Goal: Task Accomplishment & Management: Manage account settings

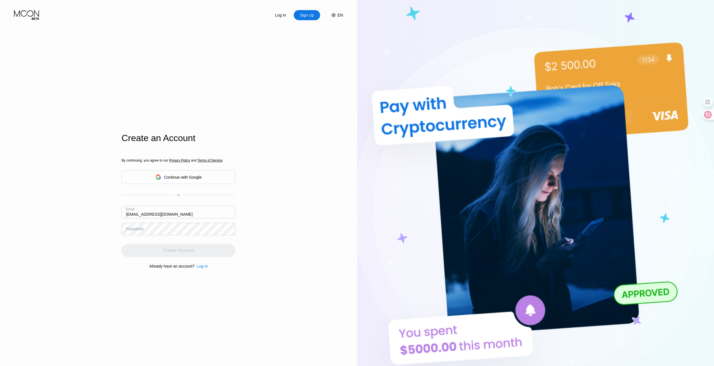
type input "[EMAIL_ADDRESS][DOMAIN_NAME]"
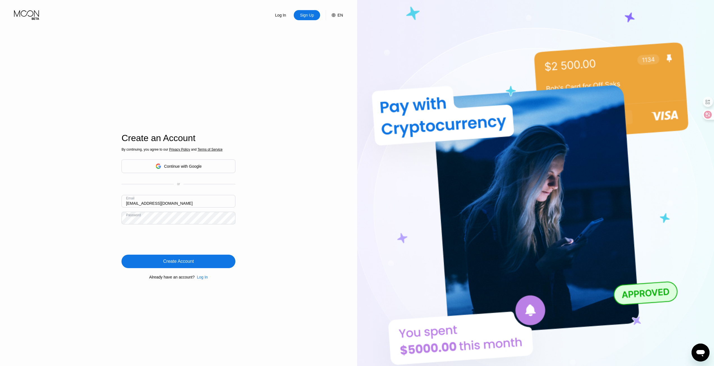
click at [151, 256] on div "Create Account" at bounding box center [179, 261] width 114 height 13
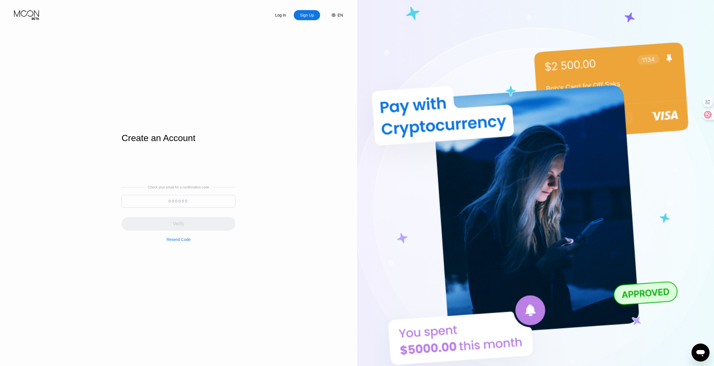
click at [189, 192] on div "Check your email for a confirmation code Verify Resend Code" at bounding box center [179, 213] width 114 height 56
click at [189, 196] on input at bounding box center [179, 201] width 114 height 13
paste input "352379"
type input "352379"
click at [189, 223] on div "Verify" at bounding box center [179, 223] width 114 height 13
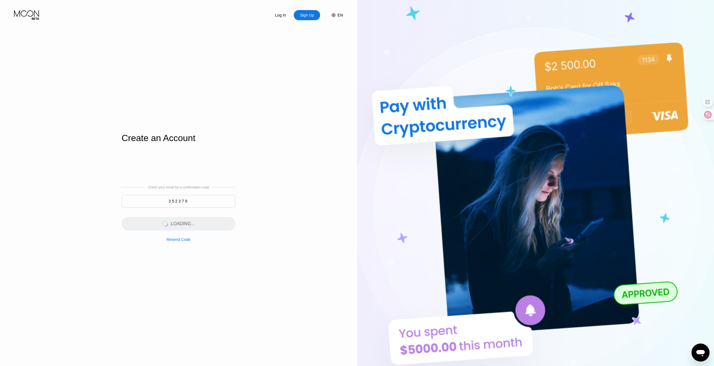
click at [179, 203] on input "352379" at bounding box center [179, 201] width 114 height 13
click at [169, 145] on div "Create an Account" at bounding box center [179, 139] width 114 height 13
click at [181, 211] on div "LOADING..." at bounding box center [179, 220] width 114 height 20
click at [181, 204] on input "352379" at bounding box center [179, 201] width 114 height 13
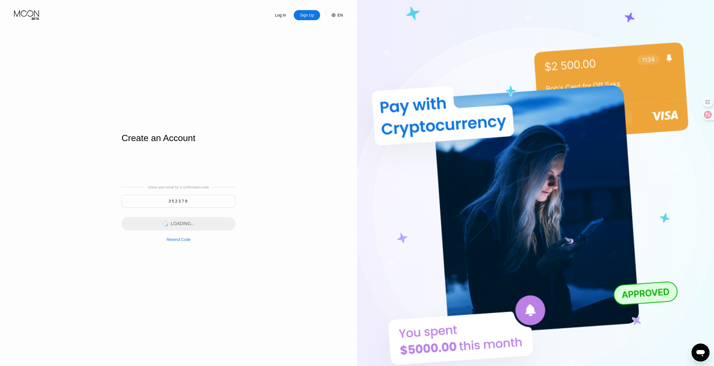
click at [181, 204] on input "352379" at bounding box center [179, 201] width 114 height 13
click at [217, 149] on div "Check your email for a confirmation code 352379 LOADING... Resend Code" at bounding box center [179, 213] width 114 height 135
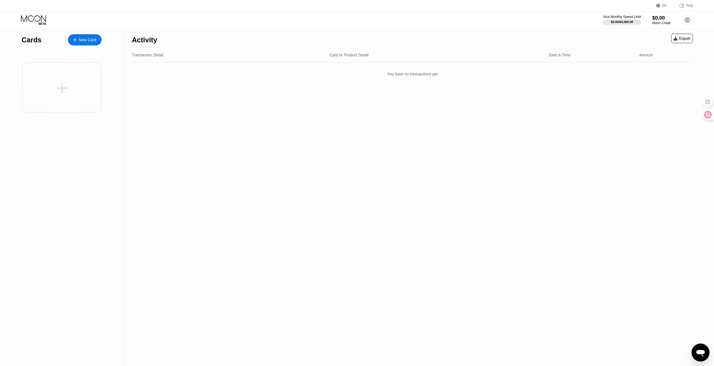
drag, startPoint x: 646, startPoint y: 13, endPoint x: 393, endPoint y: 120, distance: 274.2
click at [393, 120] on div "Activity Export Transaction Detail Card or Product Detail Date & Time Amount Yo…" at bounding box center [412, 198] width 578 height 338
click at [608, 19] on div "$0.00 / $4,000.00" at bounding box center [622, 22] width 39 height 6
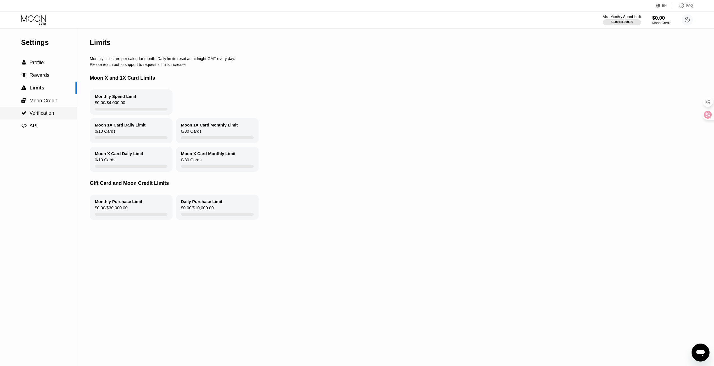
click at [50, 113] on span "Verification" at bounding box center [41, 113] width 25 height 6
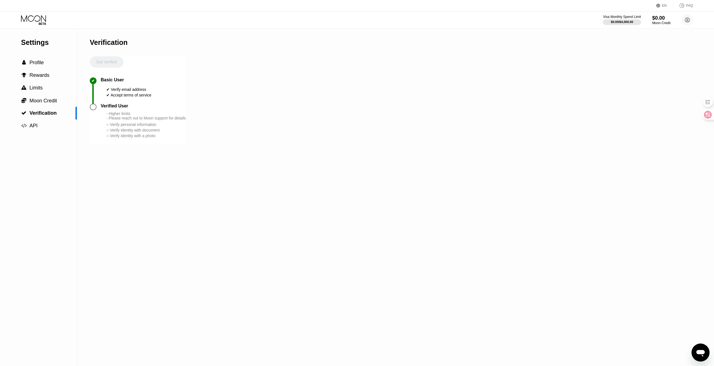
click at [102, 60] on div "Get Verified" at bounding box center [107, 66] width 34 height 21
click at [94, 110] on div at bounding box center [93, 107] width 7 height 7
click at [91, 110] on div at bounding box center [93, 107] width 7 height 7
click at [59, 104] on div " Moon Credit" at bounding box center [38, 101] width 77 height 6
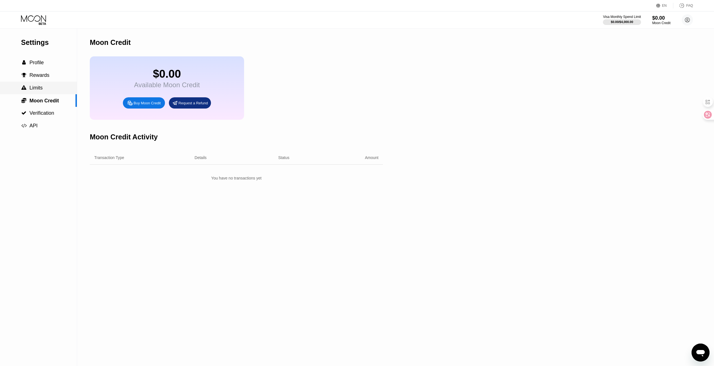
click at [57, 94] on div " Limits" at bounding box center [38, 88] width 77 height 13
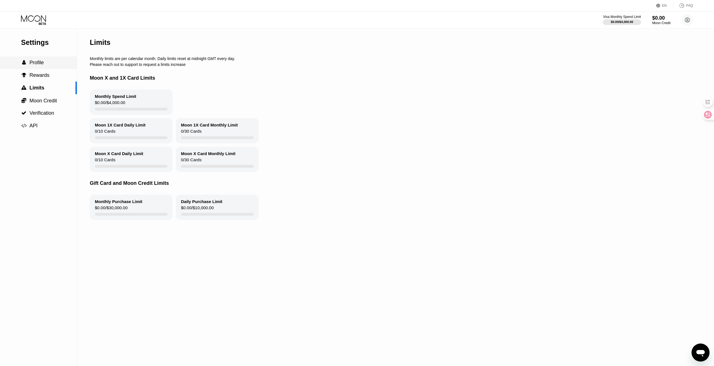
click at [55, 59] on div " Profile" at bounding box center [38, 62] width 77 height 13
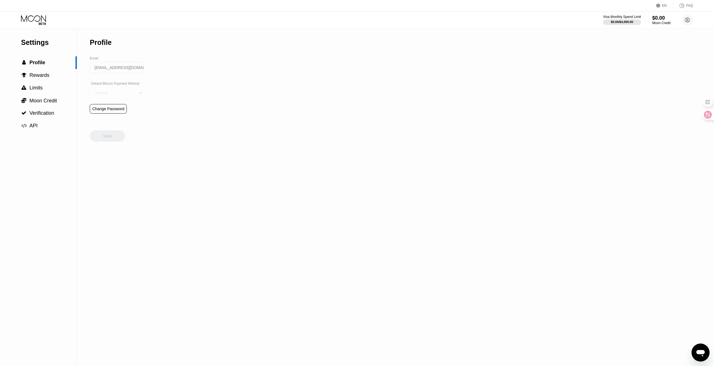
click at [117, 98] on div "Lightning" at bounding box center [118, 92] width 57 height 11
click at [107, 117] on div "On-Chain" at bounding box center [118, 115] width 51 height 4
click at [156, 107] on div "Settings  Profile  Rewards  Limits  Moon Credit  Verification  API Profil…" at bounding box center [357, 198] width 714 height 338
click at [109, 134] on div "Save" at bounding box center [107, 135] width 35 height 11
click at [34, 23] on icon at bounding box center [34, 20] width 26 height 10
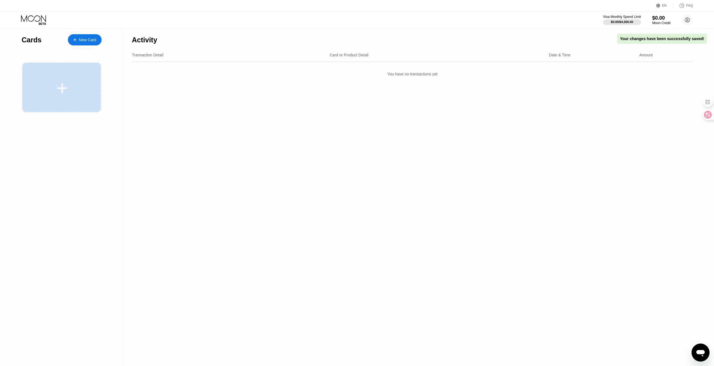
click at [83, 83] on div at bounding box center [63, 88] width 70 height 13
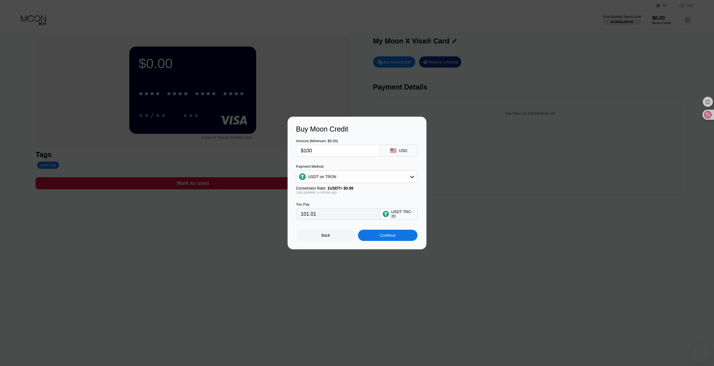
click at [319, 217] on input "101.01" at bounding box center [338, 214] width 74 height 11
click at [395, 233] on div "Continue" at bounding box center [387, 235] width 59 height 11
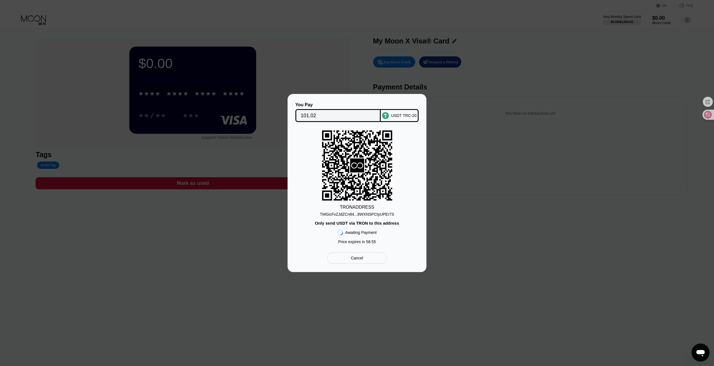
click at [345, 212] on div "TMGicFvZJdZCn84...8WXNSPCtyUPEr7S" at bounding box center [357, 214] width 74 height 4
click at [467, 119] on div "You Pay 101.02 USDT TRC-20 TRON ADDRESS TMGicFvZJdZCn84...8WXNSPCtyUPEr7S Only …" at bounding box center [357, 183] width 714 height 178
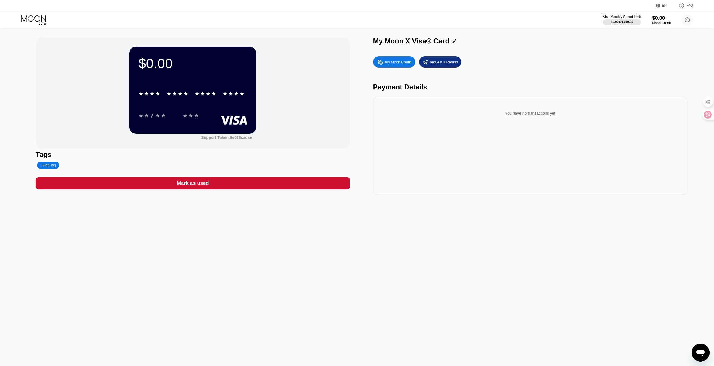
click at [656, 19] on div "$0.00" at bounding box center [661, 18] width 19 height 6
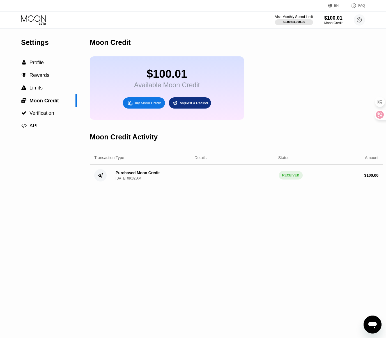
click at [344, 51] on div "Moon Credit" at bounding box center [236, 43] width 293 height 28
click at [258, 178] on div "Purchased Moon Credit Aug 22, 2025, 09:32 AM RECEIVED $ 100.00" at bounding box center [236, 176] width 293 height 22
click at [118, 186] on div "Purchased Moon Credit Aug 22, 2025, 09:32 AM RECEIVED $ 100.00" at bounding box center [236, 176] width 293 height 22
click at [296, 16] on div "Visa Monthly Spend Limit" at bounding box center [294, 17] width 39 height 4
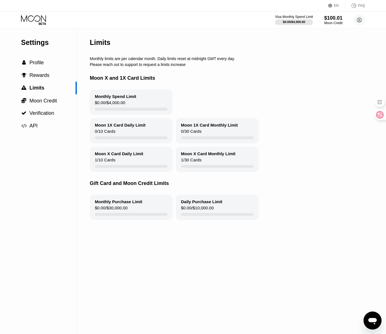
click at [42, 20] on icon at bounding box center [33, 18] width 25 height 6
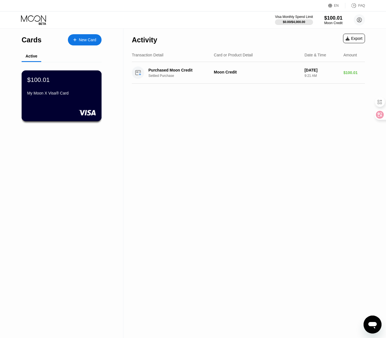
click at [33, 89] on div "$100.01 My Moon X Visa® Card" at bounding box center [61, 87] width 69 height 22
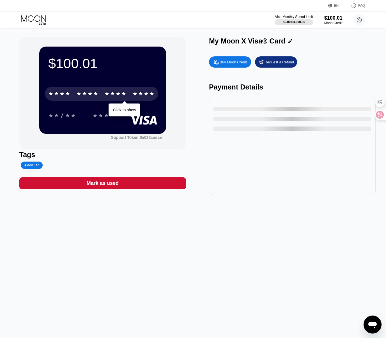
click at [83, 97] on div "* * * *" at bounding box center [87, 94] width 22 height 9
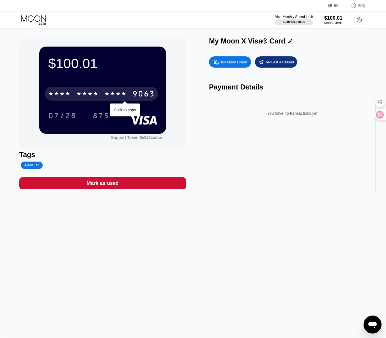
click at [117, 95] on div "* * * *" at bounding box center [115, 94] width 22 height 9
click at [107, 95] on div "2955" at bounding box center [115, 94] width 22 height 9
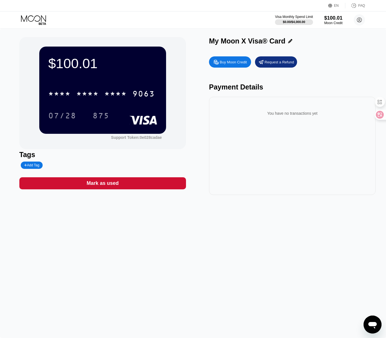
click at [138, 84] on div "* * * * * * * * * * * * 9063" at bounding box center [102, 92] width 109 height 19
click at [133, 87] on div "* * * * * * * * * * * * 9063" at bounding box center [102, 92] width 109 height 19
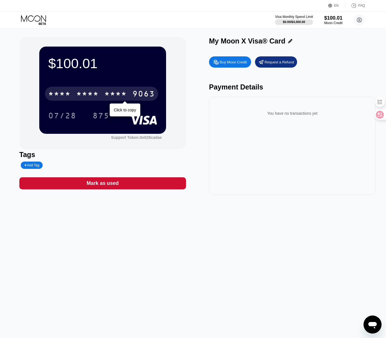
click at [131, 91] on div "* * * * * * * * * * * * 9063" at bounding box center [101, 94] width 113 height 14
click at [131, 92] on div "4513 6500 2955 9063" at bounding box center [101, 94] width 113 height 14
click at [107, 100] on div "* * * * * * * * * * * * 9063" at bounding box center [101, 94] width 113 height 14
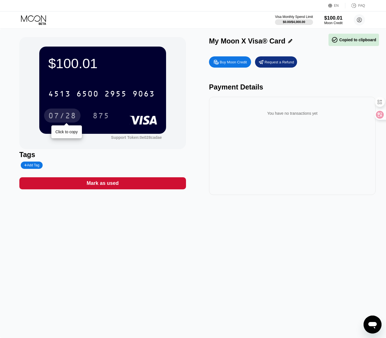
click at [57, 120] on div "07/28" at bounding box center [62, 116] width 28 height 9
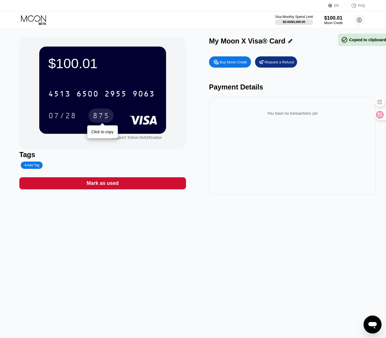
click at [104, 119] on div "875" at bounding box center [101, 116] width 17 height 9
click at [313, 162] on div "You have no transactions yet" at bounding box center [292, 146] width 167 height 98
click at [87, 98] on div "6500" at bounding box center [87, 94] width 22 height 9
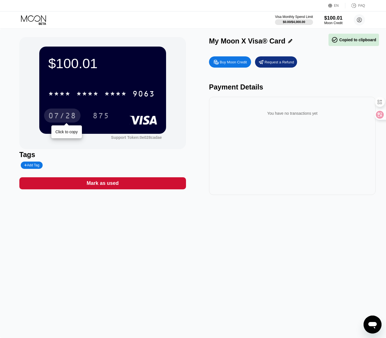
click at [60, 111] on div "07/28" at bounding box center [62, 116] width 36 height 14
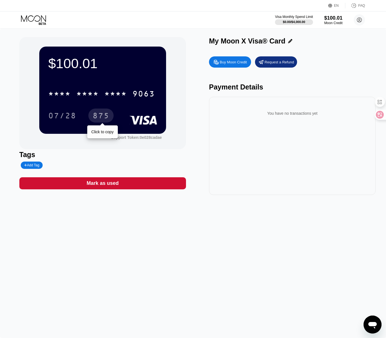
click at [104, 111] on div "875" at bounding box center [100, 116] width 25 height 14
